Goal: Information Seeking & Learning: Learn about a topic

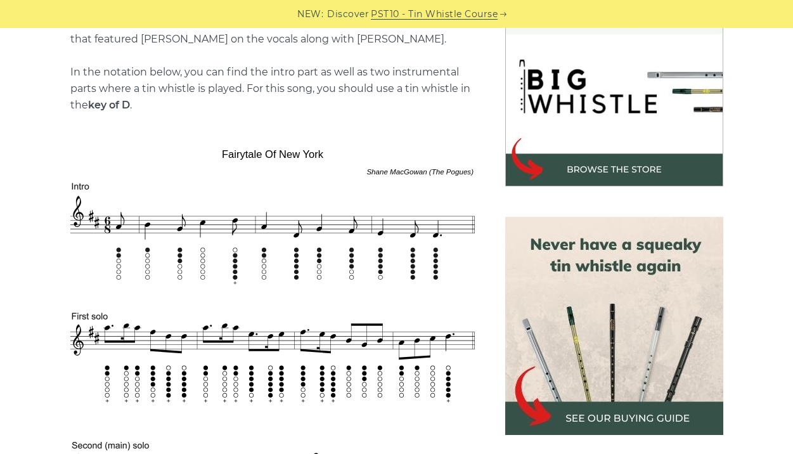
scroll to position [394, 0]
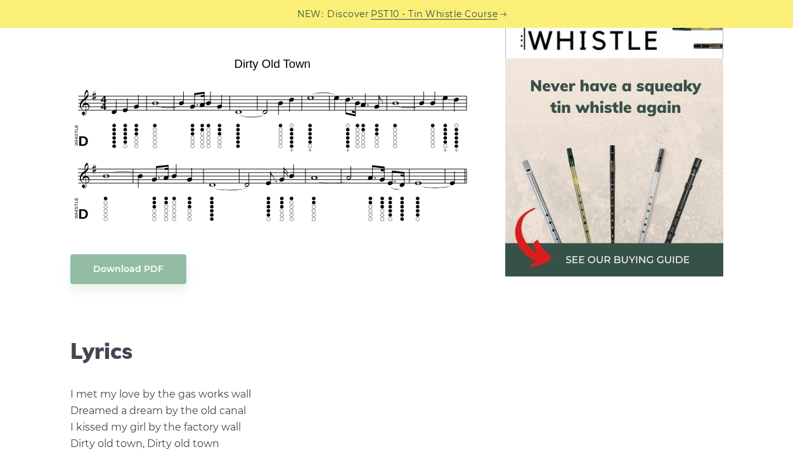
scroll to position [352, 0]
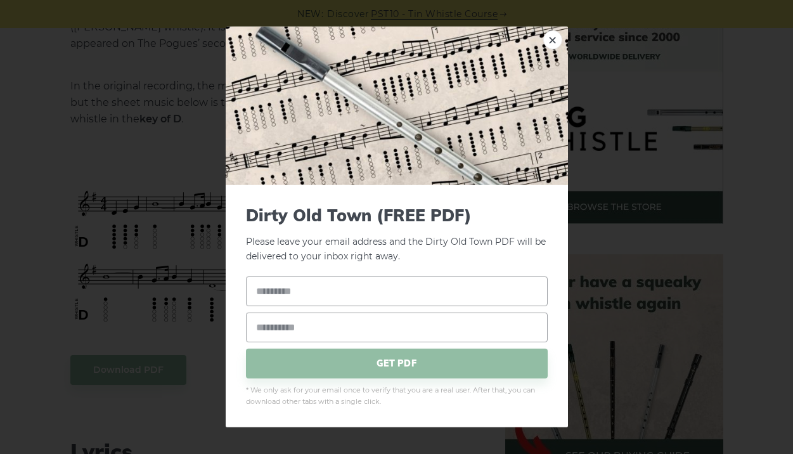
click at [167, 189] on div "× Dirty Old Town (FREE PDF) Please leave your email address and the Dirty Old T…" at bounding box center [396, 227] width 793 height 454
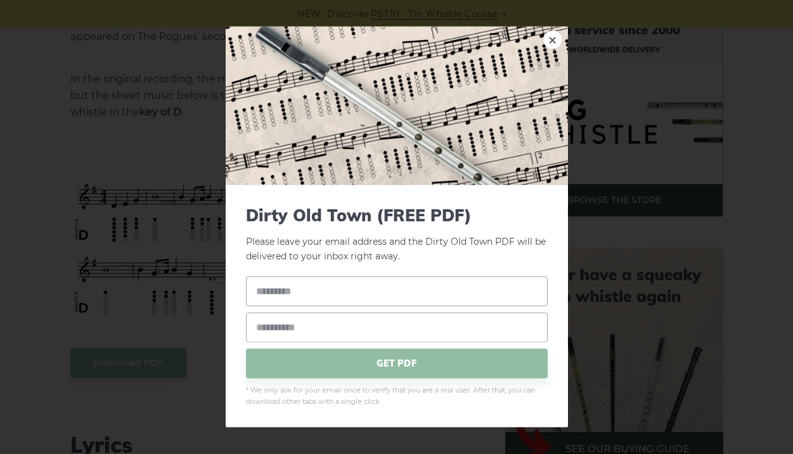
scroll to position [366, 0]
click at [555, 46] on link "×" at bounding box center [552, 39] width 19 height 19
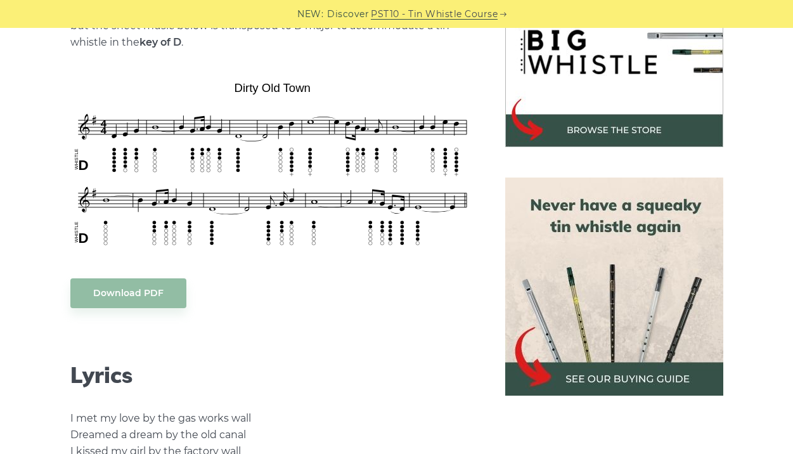
scroll to position [438, 0]
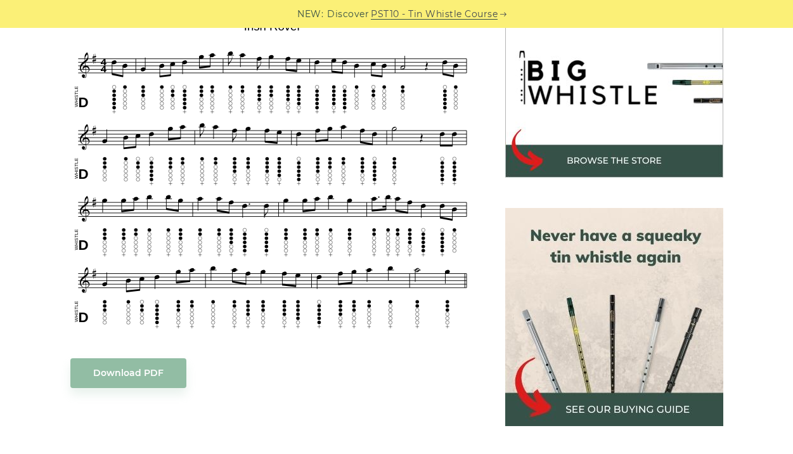
scroll to position [212, 0]
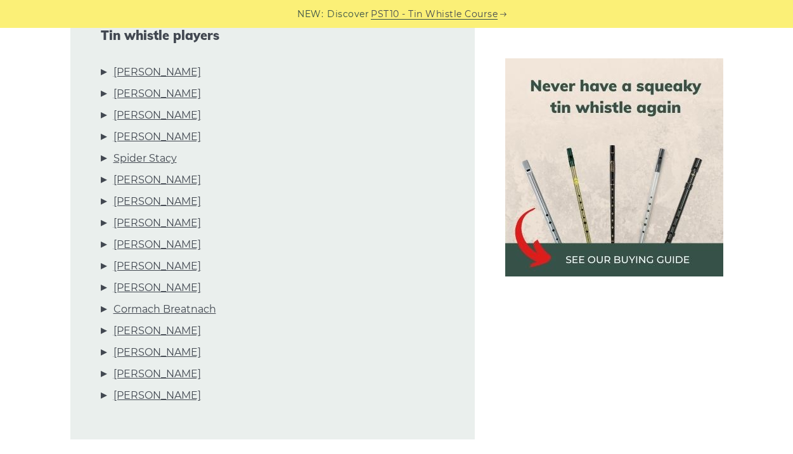
scroll to position [623, 0]
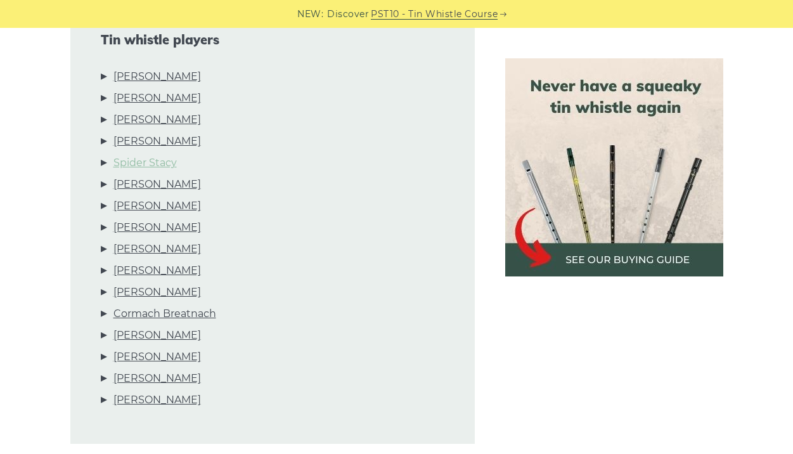
click at [157, 162] on link "Spider Stacy" at bounding box center [144, 163] width 63 height 16
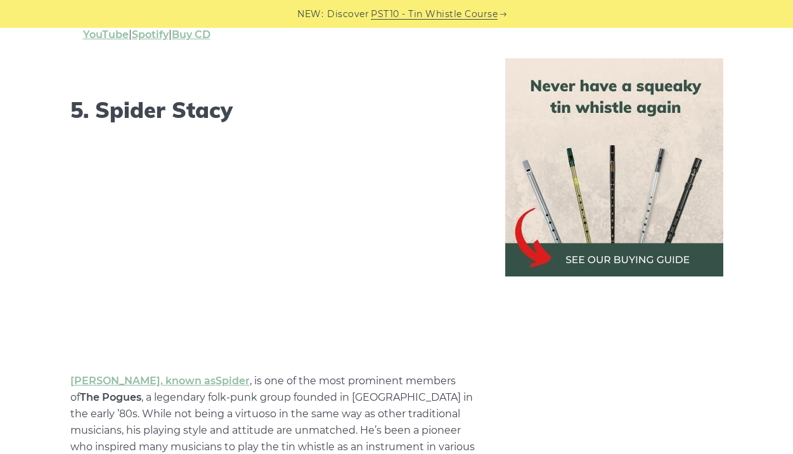
scroll to position [3742, 0]
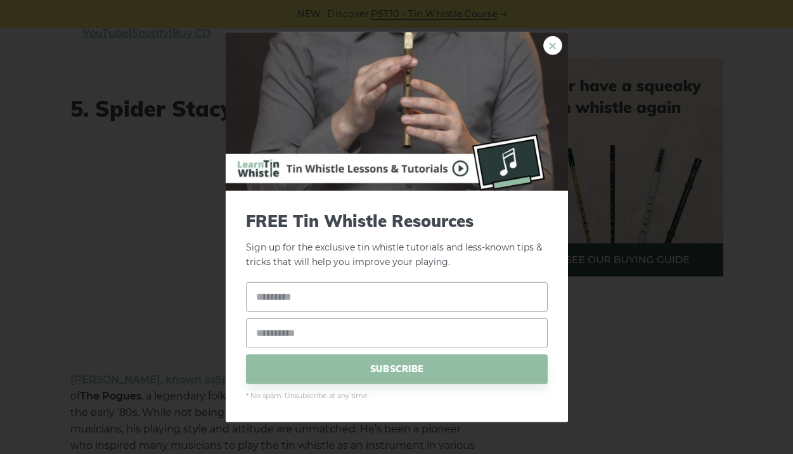
click at [552, 42] on link "×" at bounding box center [552, 45] width 19 height 19
